Goal: Task Accomplishment & Management: Manage account settings

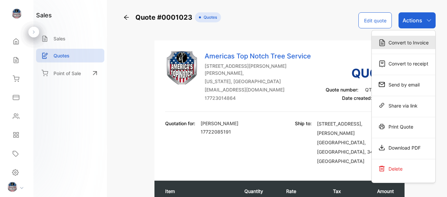
click at [402, 45] on div "Convert to Invoice" at bounding box center [404, 42] width 64 height 13
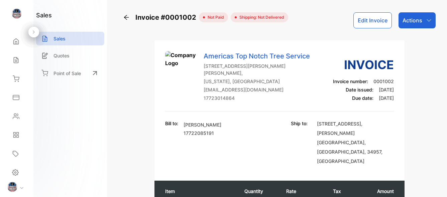
click at [379, 26] on button "Edit Invoice" at bounding box center [372, 20] width 38 height 16
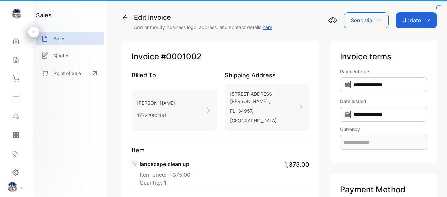
type input "**********"
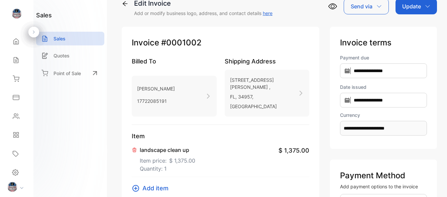
scroll to position [4, 0]
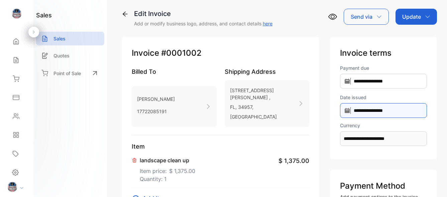
click at [388, 111] on input "**********" at bounding box center [383, 110] width 87 height 15
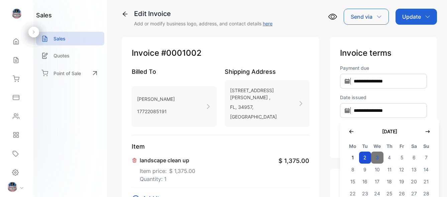
click at [374, 154] on span "3" at bounding box center [377, 158] width 12 height 12
click at [361, 158] on span "2" at bounding box center [365, 158] width 12 height 12
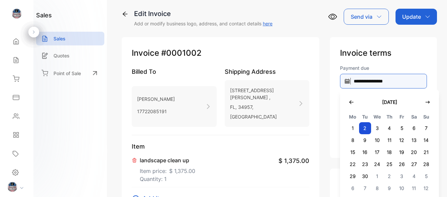
click at [375, 81] on input "**********" at bounding box center [383, 81] width 87 height 15
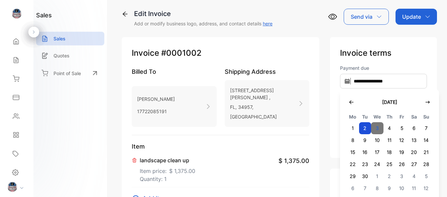
click at [371, 130] on span "3" at bounding box center [377, 128] width 12 height 12
type input "**********"
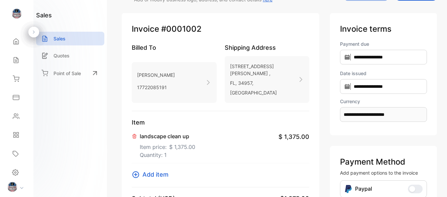
scroll to position [0, 0]
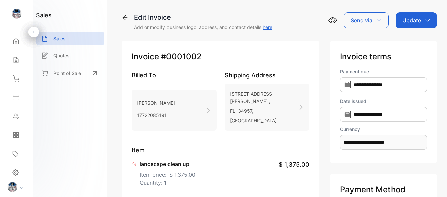
click at [422, 19] on div "Update" at bounding box center [415, 20] width 41 height 16
click at [409, 46] on div "Invoice" at bounding box center [417, 42] width 38 height 13
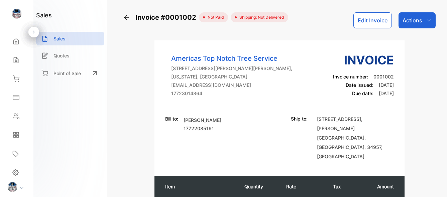
click at [207, 19] on span "not paid" at bounding box center [214, 17] width 19 height 6
click at [426, 22] on icon "button" at bounding box center [428, 20] width 5 height 5
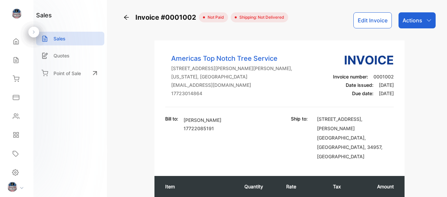
click at [206, 17] on span "not paid" at bounding box center [214, 17] width 19 height 6
click at [129, 18] on icon at bounding box center [126, 17] width 7 height 7
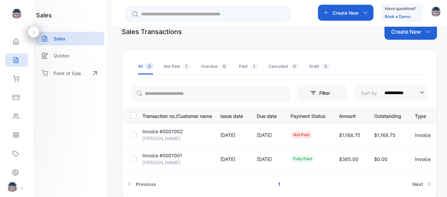
scroll to position [32, 0]
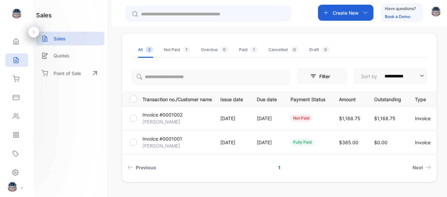
click at [312, 119] on div "not paid" at bounding box center [301, 118] width 22 height 7
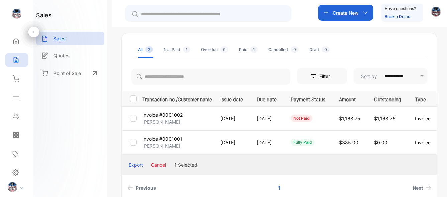
scroll to position [69, 0]
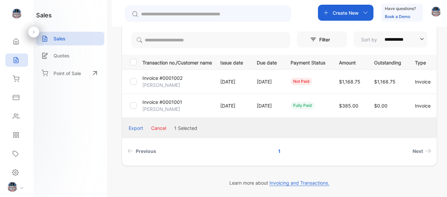
click at [331, 70] on td "not paid" at bounding box center [306, 82] width 48 height 24
drag, startPoint x: 333, startPoint y: 80, endPoint x: 329, endPoint y: 80, distance: 4.0
click at [312, 80] on div "not paid" at bounding box center [301, 81] width 22 height 7
click at [312, 81] on div "not paid" at bounding box center [301, 81] width 22 height 7
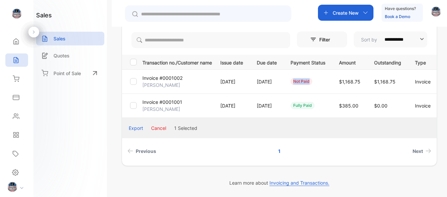
click at [312, 81] on div "not paid" at bounding box center [301, 81] width 22 height 7
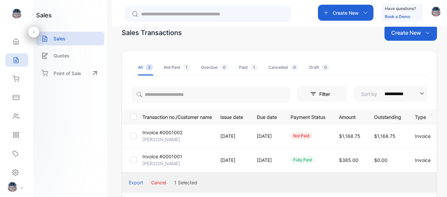
scroll to position [0, 0]
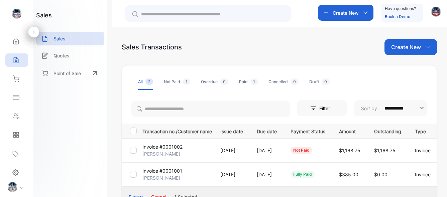
click at [179, 82] on div "Not Paid 1" at bounding box center [177, 82] width 26 height 6
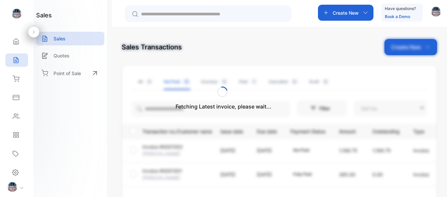
type input "**********"
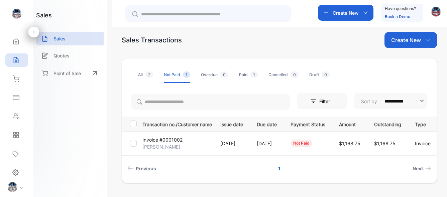
scroll to position [24, 0]
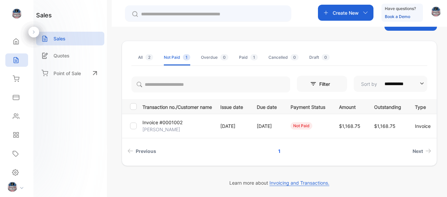
click at [135, 130] on td at bounding box center [131, 126] width 18 height 24
click at [134, 129] on div at bounding box center [133, 126] width 7 height 7
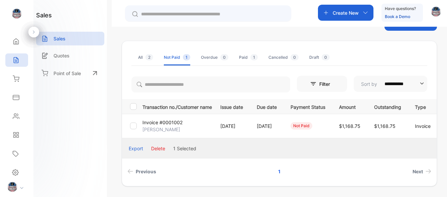
click at [169, 123] on p "Invoice #0001002" at bounding box center [162, 122] width 40 height 7
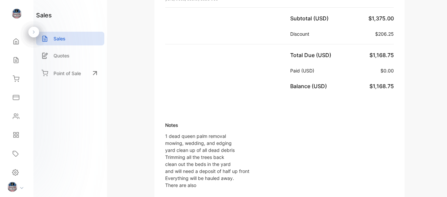
scroll to position [260, 0]
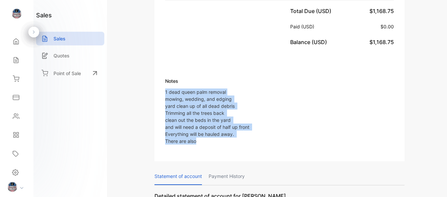
drag, startPoint x: 196, startPoint y: 123, endPoint x: 164, endPoint y: 67, distance: 64.1
click at [164, 67] on div "Notes 1 dead queen palm removal mowing, wedding, and edging yard clean up of al…" at bounding box center [279, 104] width 250 height 93
copy p "1 dead queen palm removal mowing, wedding, and edging yard clean up of all dead…"
click at [297, 112] on div "Notes 1 dead queen palm removal mowing, wedding, and edging yard clean up of al…" at bounding box center [279, 111] width 229 height 67
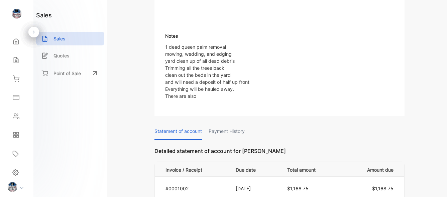
scroll to position [306, 0]
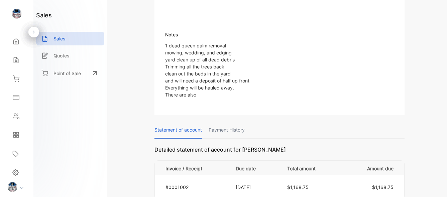
click at [226, 122] on p "Payment History" at bounding box center [227, 130] width 36 height 17
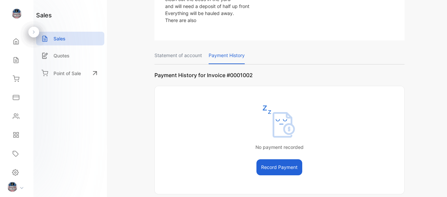
scroll to position [348, 0]
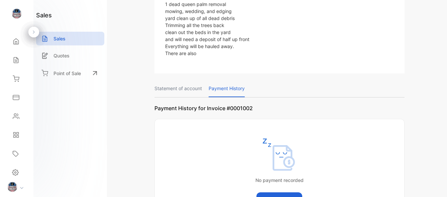
click at [180, 104] on p "Payment History for Invoice #0001002" at bounding box center [279, 111] width 250 height 15
click at [181, 80] on p "Statement of account" at bounding box center [177, 88] width 47 height 17
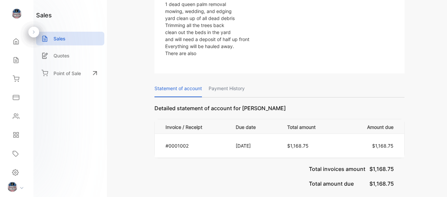
click at [191, 142] on p "#0001002" at bounding box center [196, 145] width 62 height 7
click at [234, 134] on td "[DATE]" at bounding box center [253, 146] width 51 height 24
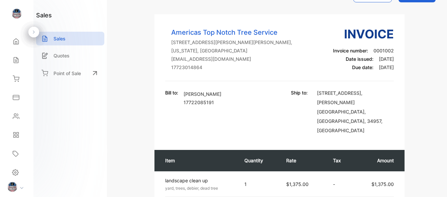
scroll to position [0, 0]
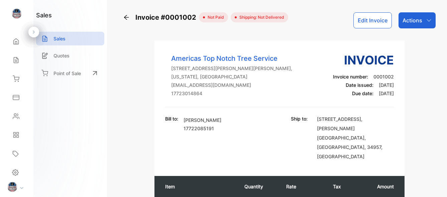
click at [220, 18] on span "not paid" at bounding box center [214, 17] width 19 height 6
click at [403, 23] on p "Actions" at bounding box center [412, 20] width 20 height 8
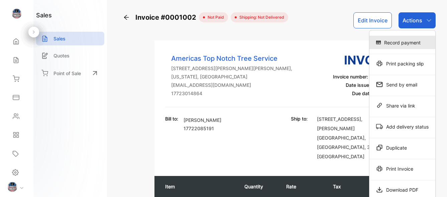
click at [400, 38] on div "Record payment" at bounding box center [402, 42] width 66 height 13
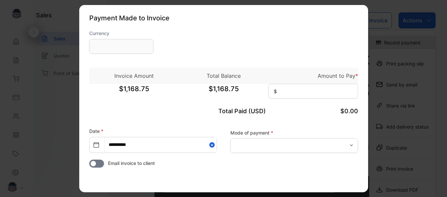
type input "**********"
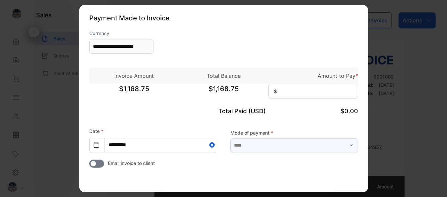
click at [324, 146] on input "text" at bounding box center [294, 145] width 128 height 15
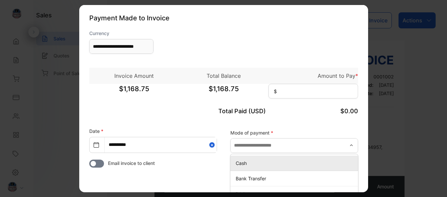
click at [295, 164] on p "Cash" at bounding box center [296, 162] width 120 height 7
type input "****"
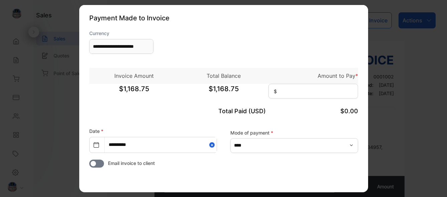
click at [96, 147] on icon at bounding box center [96, 144] width 5 height 5
click at [151, 146] on input "**********" at bounding box center [161, 144] width 112 height 15
select select "*"
select select "****"
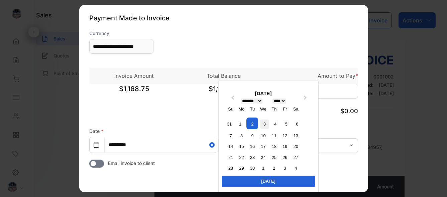
click at [266, 124] on div "3" at bounding box center [264, 124] width 9 height 9
type input "**********"
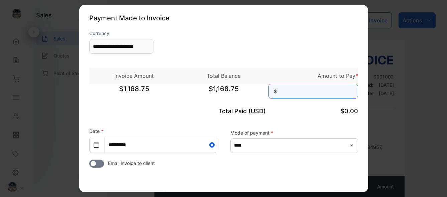
click at [282, 95] on input at bounding box center [313, 91] width 90 height 15
type input "********"
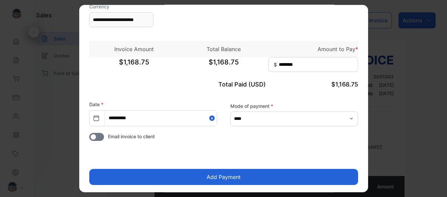
click at [268, 176] on button "Add Payment" at bounding box center [223, 177] width 269 height 16
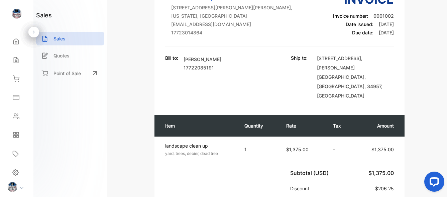
scroll to position [5, 0]
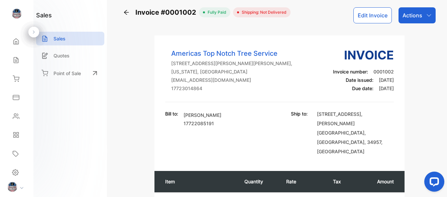
click at [250, 14] on span "Shipping: Not Delivered" at bounding box center [262, 12] width 47 height 6
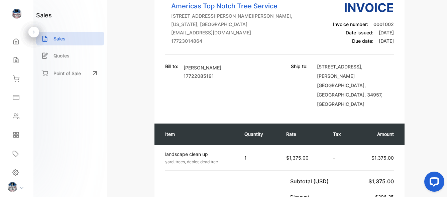
scroll to position [0, 0]
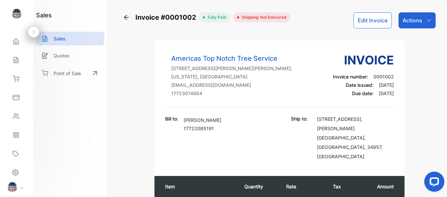
click at [404, 22] on p "Actions" at bounding box center [412, 20] width 20 height 8
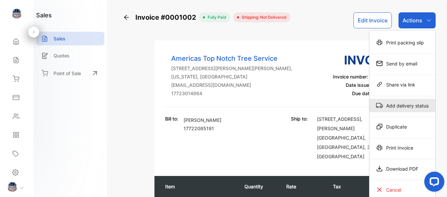
click at [401, 108] on div "Add delivery status" at bounding box center [402, 105] width 66 height 13
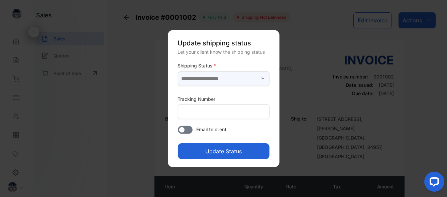
click at [263, 83] on input "text" at bounding box center [223, 78] width 92 height 15
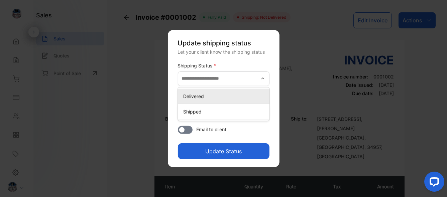
click at [258, 97] on p "Delivered" at bounding box center [225, 96] width 84 height 7
type input "*********"
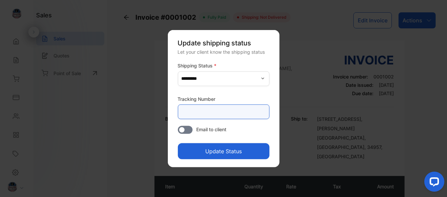
click at [249, 115] on Number-inputtracking "text" at bounding box center [223, 111] width 92 height 15
type Number-inputtracking "***"
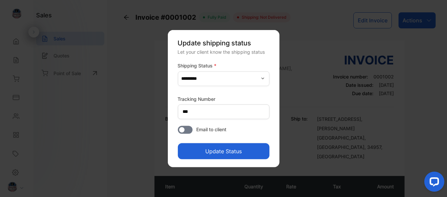
click at [242, 150] on button "Update Status" at bounding box center [223, 151] width 92 height 16
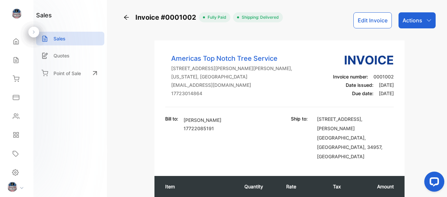
click at [425, 23] on div "Actions" at bounding box center [416, 20] width 37 height 16
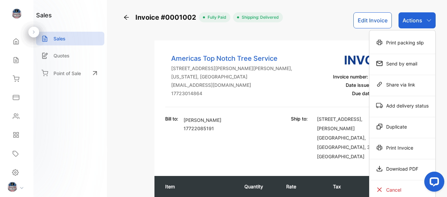
click at [304, 68] on div "Americas Top Notch Tree Service 7404 Arthurs Road , Fort Pierce, Florida, Unite…" at bounding box center [279, 79] width 229 height 56
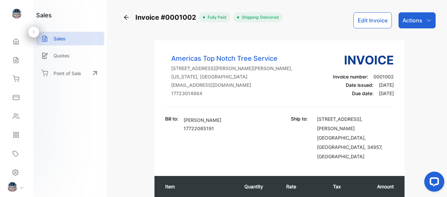
click at [423, 20] on div "Actions" at bounding box center [416, 20] width 37 height 16
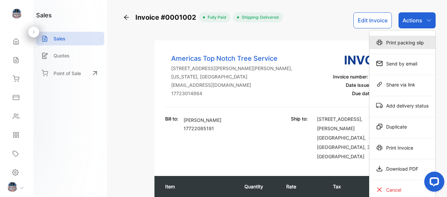
click at [418, 41] on div "Print packing slip" at bounding box center [402, 42] width 66 height 13
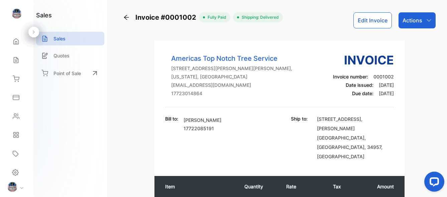
click at [412, 26] on div "Actions" at bounding box center [416, 20] width 37 height 16
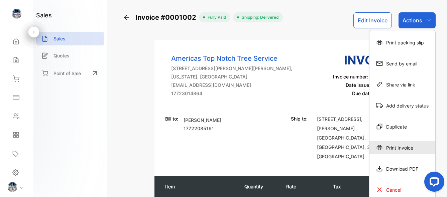
click at [399, 151] on div "Print Invoice" at bounding box center [402, 147] width 66 height 13
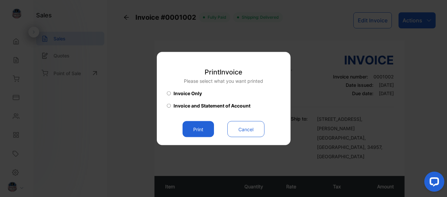
click at [203, 129] on button "Print" at bounding box center [197, 129] width 31 height 16
